Goal: Check status: Check status

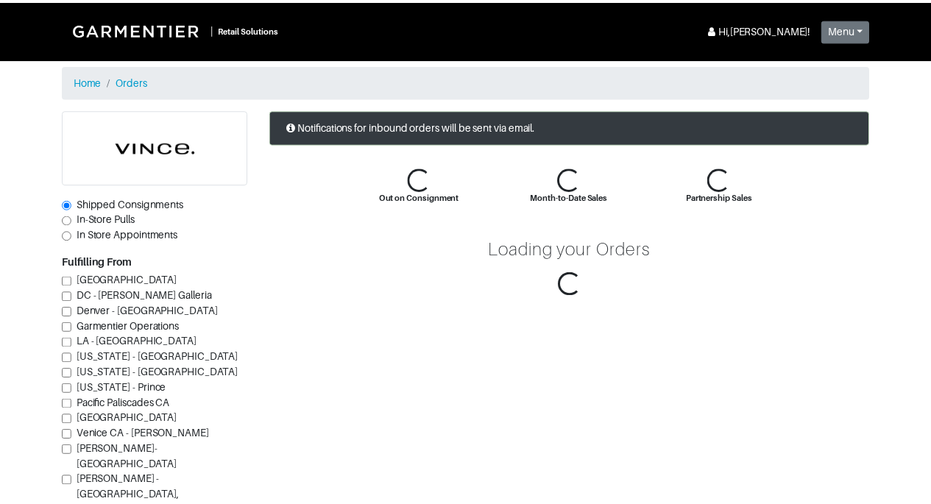
scroll to position [220, 0]
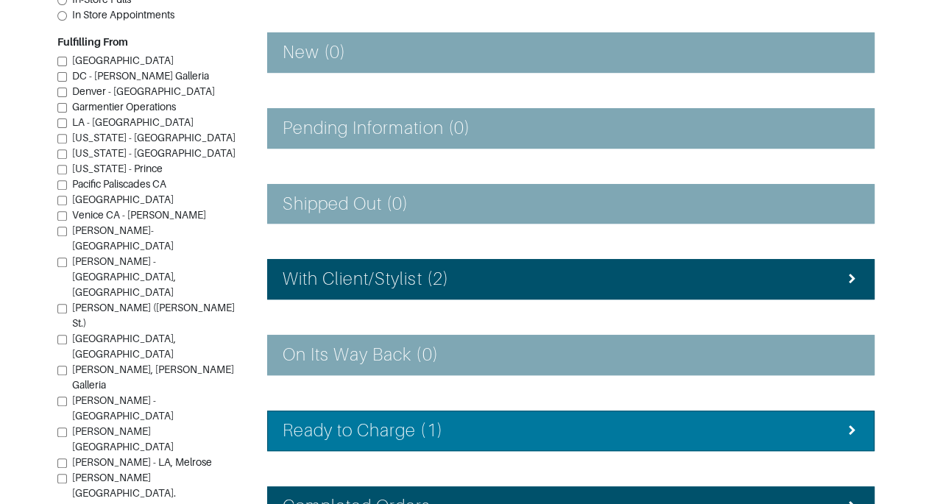
click at [523, 425] on div "Ready to Charge (1)" at bounding box center [571, 430] width 576 height 21
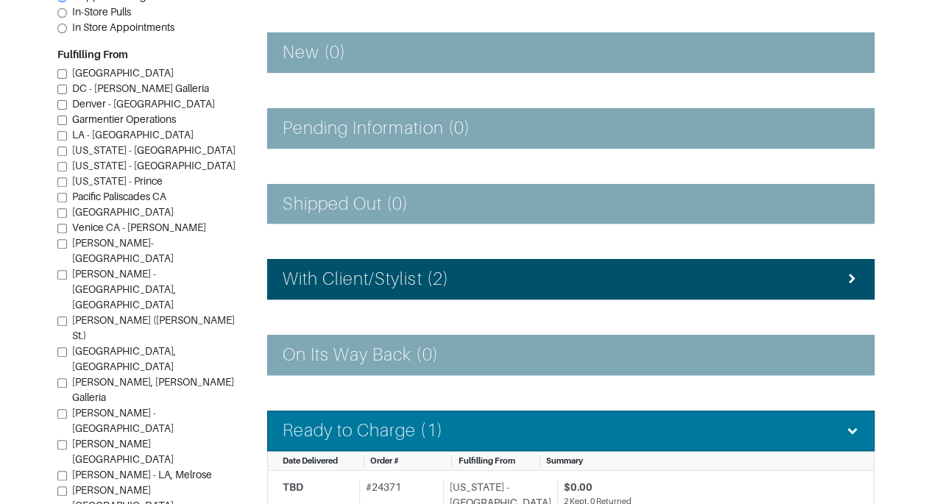
click at [523, 425] on div "Ready to Charge (1)" at bounding box center [571, 430] width 576 height 21
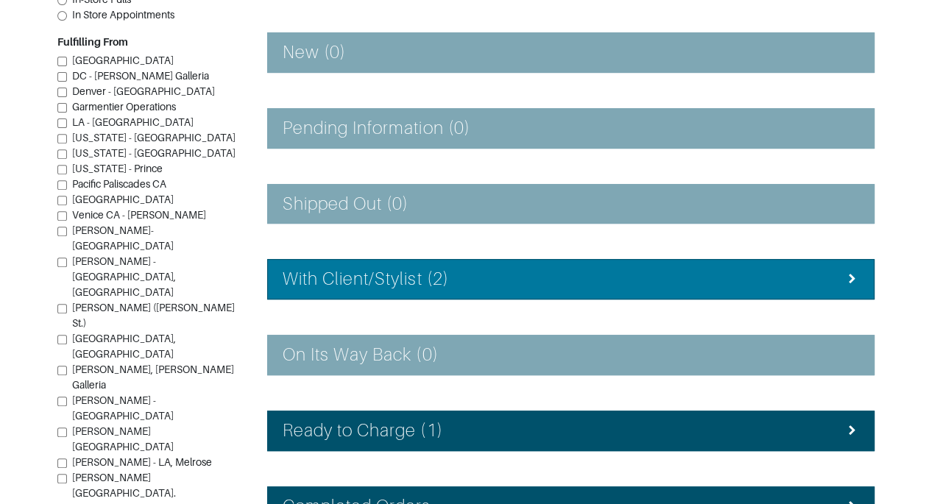
click at [587, 288] on li "With Client/Stylist (2)" at bounding box center [570, 279] width 607 height 40
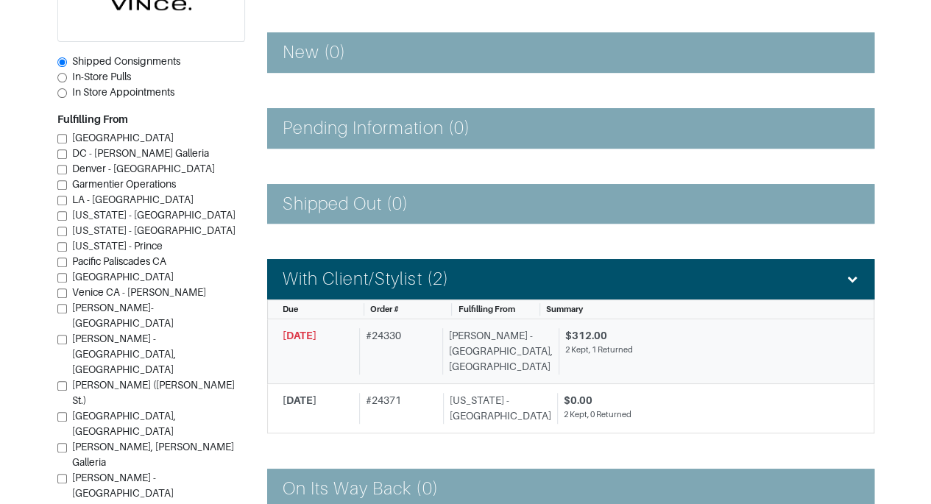
click at [517, 336] on div "[PERSON_NAME] - [GEOGRAPHIC_DATA], [GEOGRAPHIC_DATA]" at bounding box center [497, 351] width 110 height 46
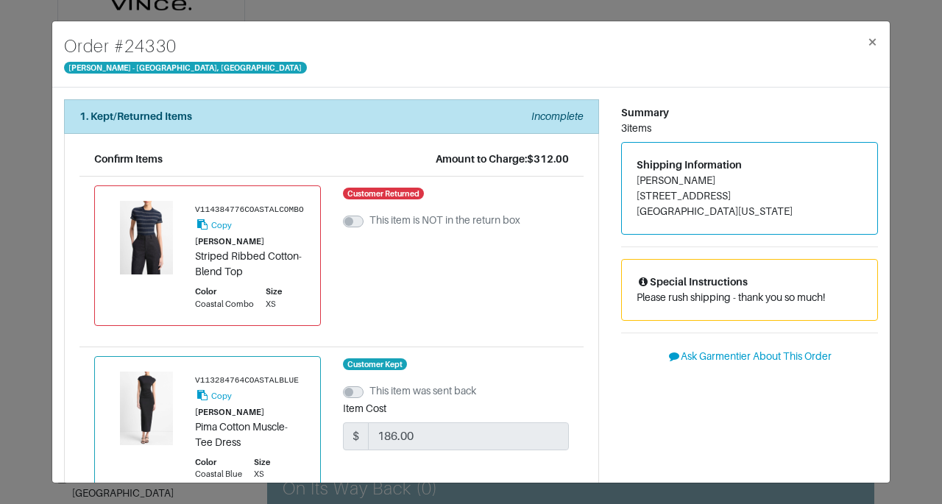
click at [904, 411] on div "Order # 24330 Vince - Chicago, Oak Street × 1. Kept/Returned Items Incomplete C…" at bounding box center [471, 252] width 942 height 504
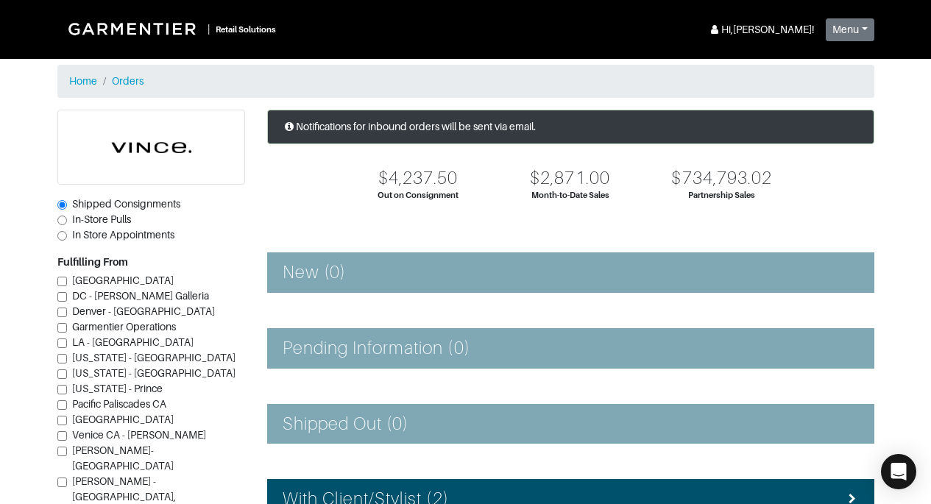
scroll to position [220, 0]
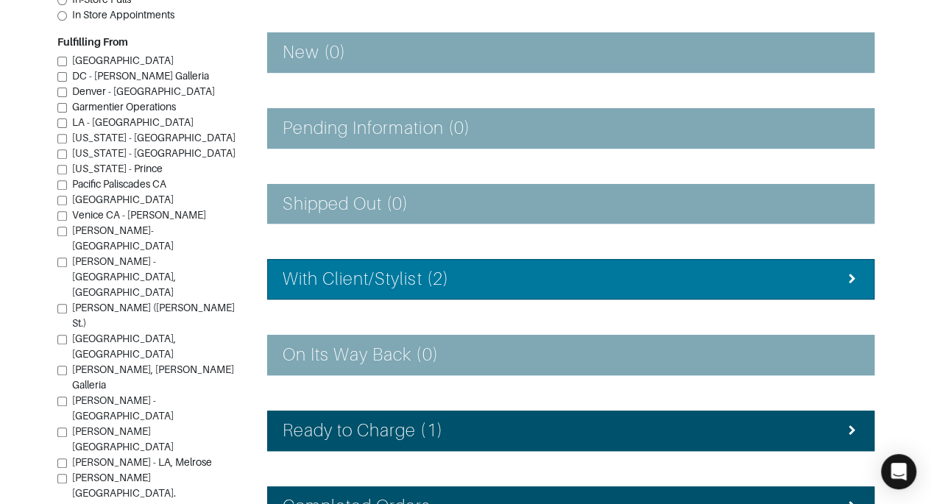
click at [361, 269] on h4 "With Client/Stylist (2)" at bounding box center [366, 279] width 166 height 21
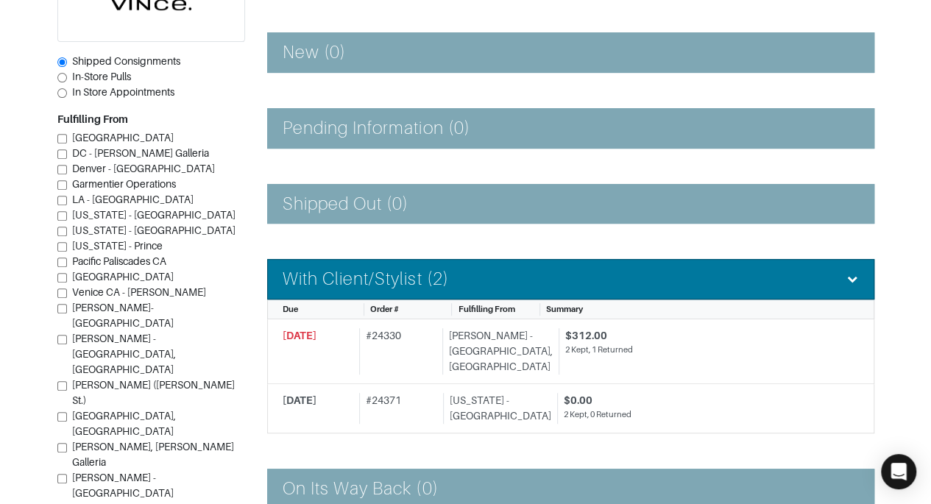
click at [361, 269] on h4 "With Client/Stylist (2)" at bounding box center [366, 279] width 166 height 21
